Goal: Information Seeking & Learning: Learn about a topic

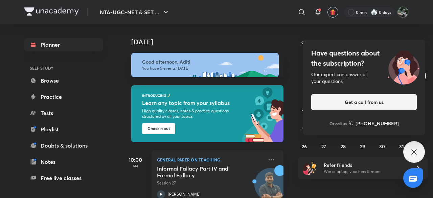
click at [411, 148] on icon at bounding box center [414, 152] width 8 height 8
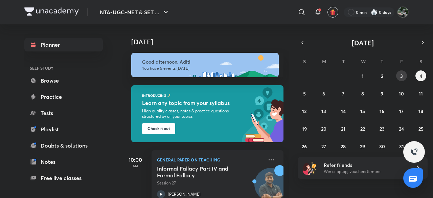
click at [403, 73] on button "3" at bounding box center [401, 75] width 11 height 11
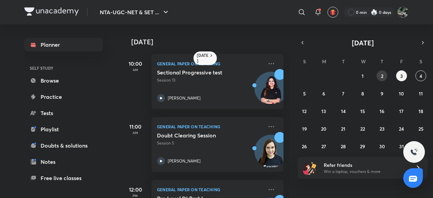
click at [379, 73] on button "2" at bounding box center [382, 75] width 11 height 11
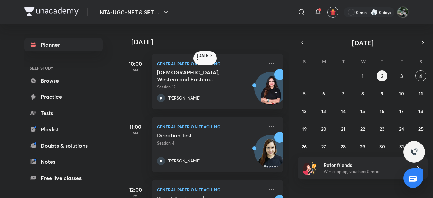
click at [395, 74] on div "28 29 30 1 2 3 4 5 6 7 8 9 10 11 12 13 14 15 16 17 18 19 20 21 22 23 24 25 26 2…" at bounding box center [363, 110] width 130 height 81
click at [398, 75] on button "3" at bounding box center [401, 75] width 11 height 11
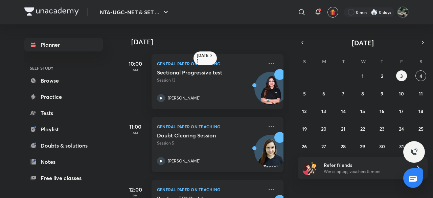
click at [204, 136] on h5 "Doubt Clearing Session" at bounding box center [199, 135] width 84 height 7
